Goal: Information Seeking & Learning: Learn about a topic

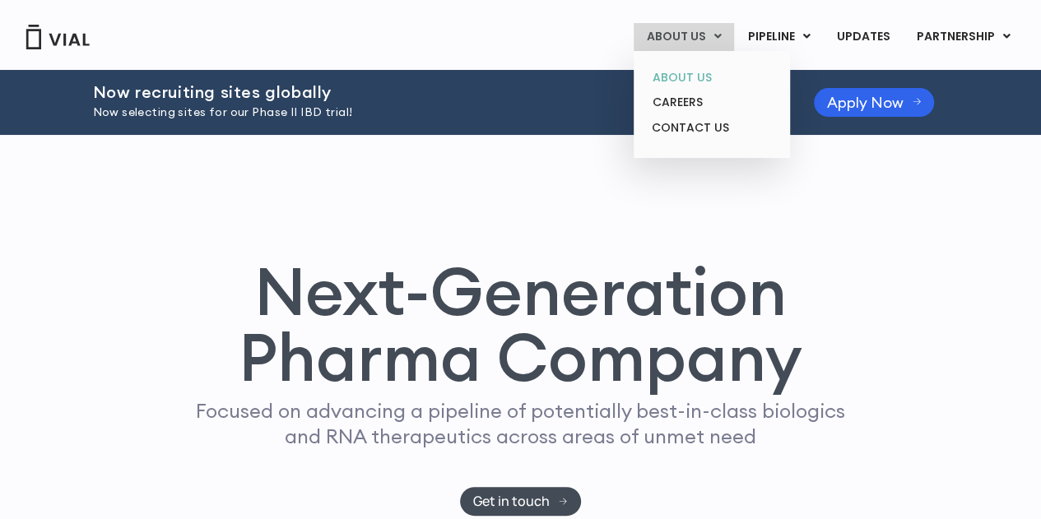
click at [705, 77] on link "ABOUT US" at bounding box center [711, 78] width 144 height 26
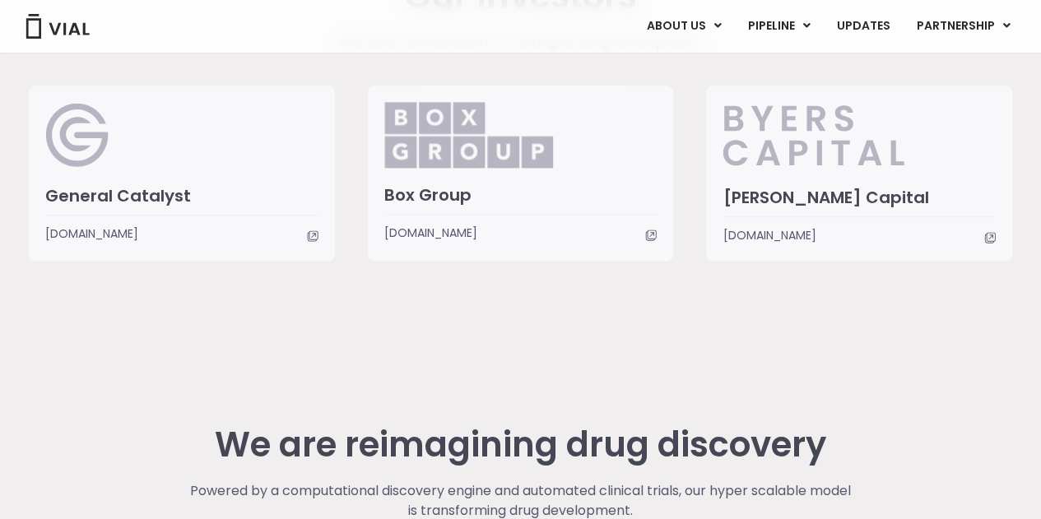
scroll to position [4382, 0]
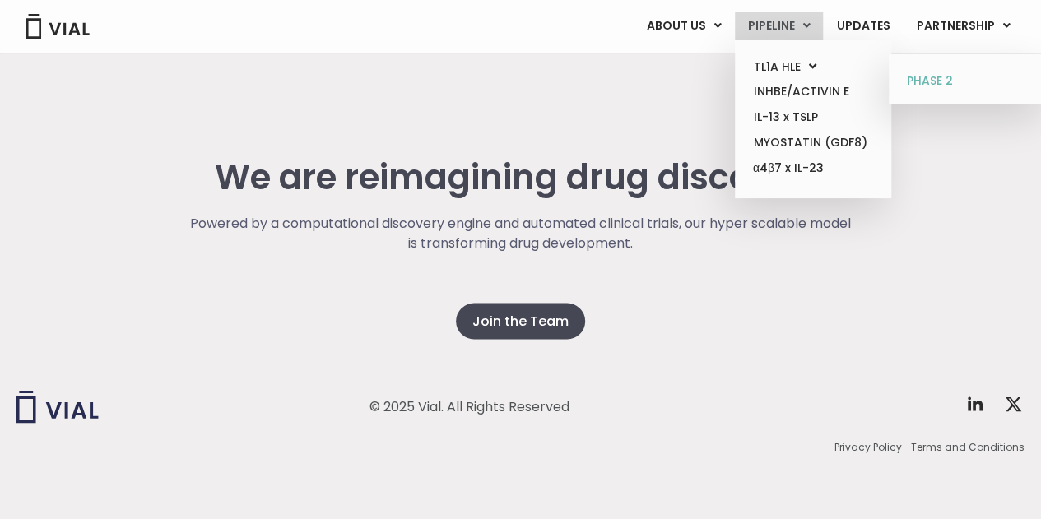
click at [948, 82] on link "PHASE 2" at bounding box center [966, 81] width 144 height 26
